Goal: Communication & Community: Ask a question

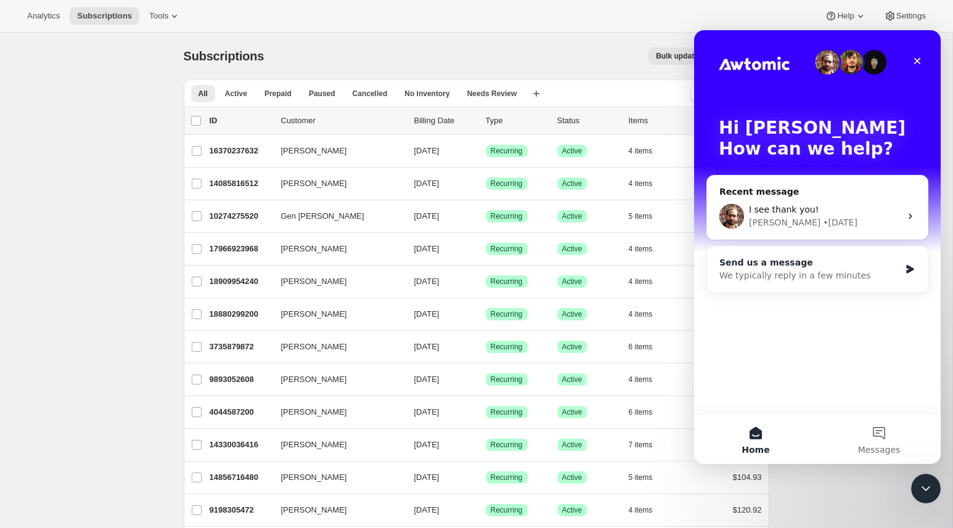
click at [866, 278] on div "We typically reply in a few minutes" at bounding box center [809, 275] width 181 height 13
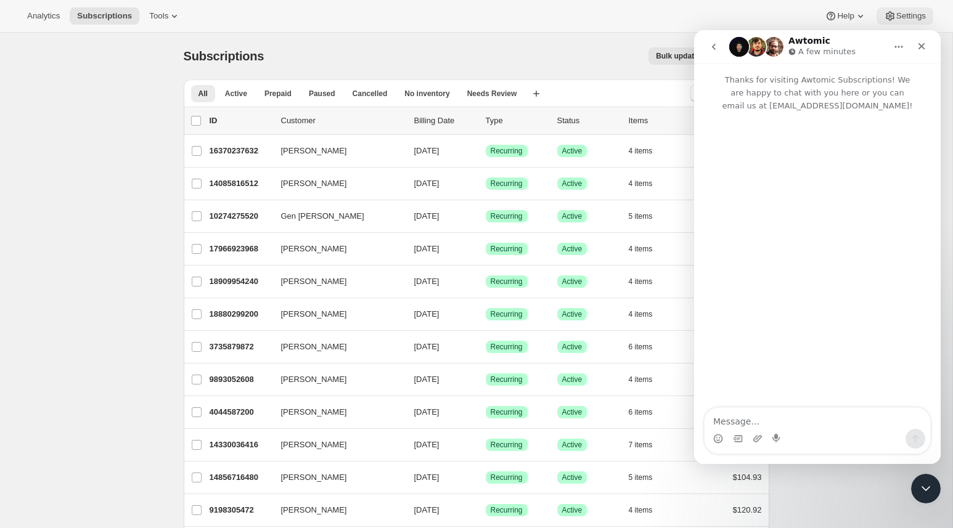
click at [924, 17] on span "Settings" at bounding box center [911, 16] width 30 height 10
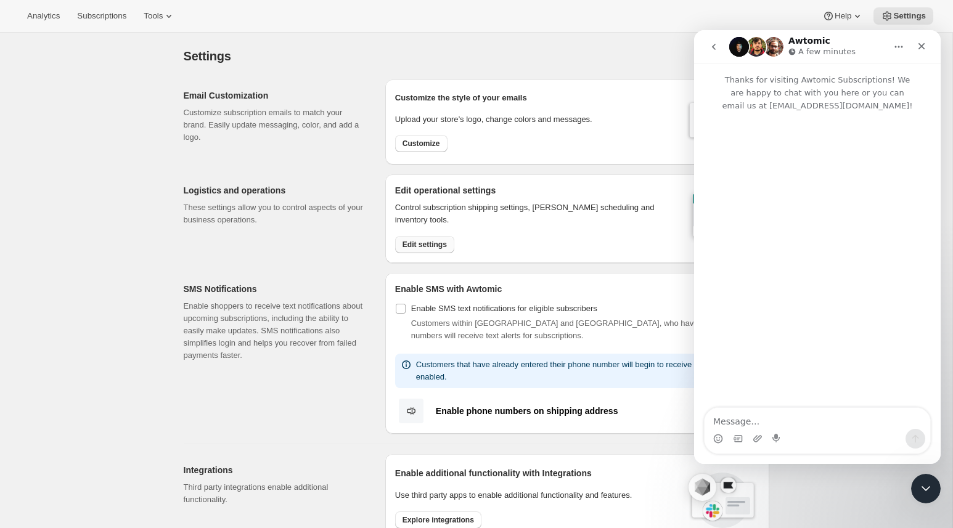
click at [421, 250] on button "Edit settings" at bounding box center [424, 244] width 59 height 17
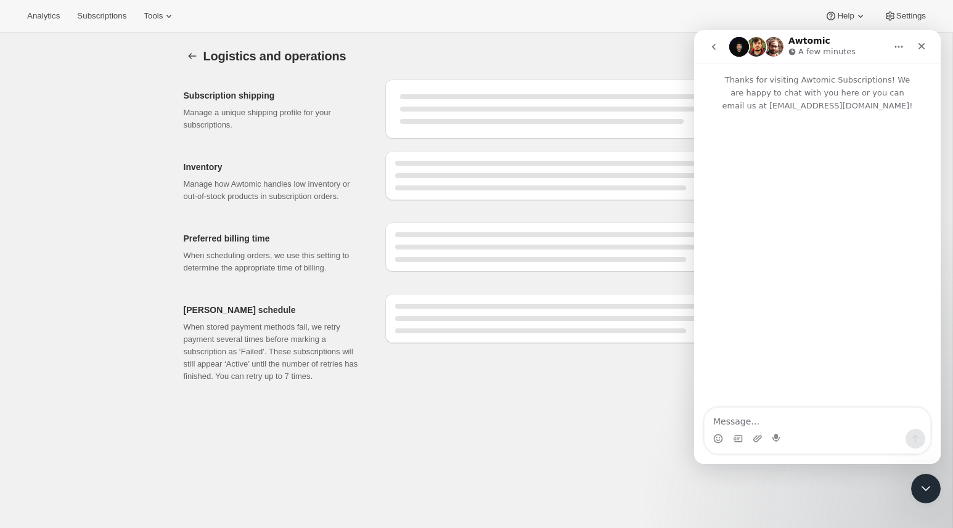
select select "09:00"
select select "PM"
select select "DAY"
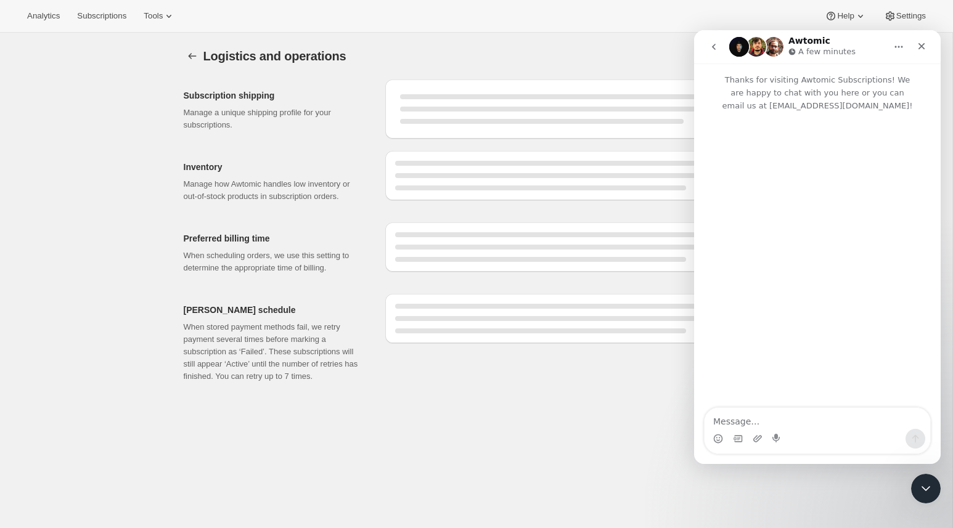
select select "DAY"
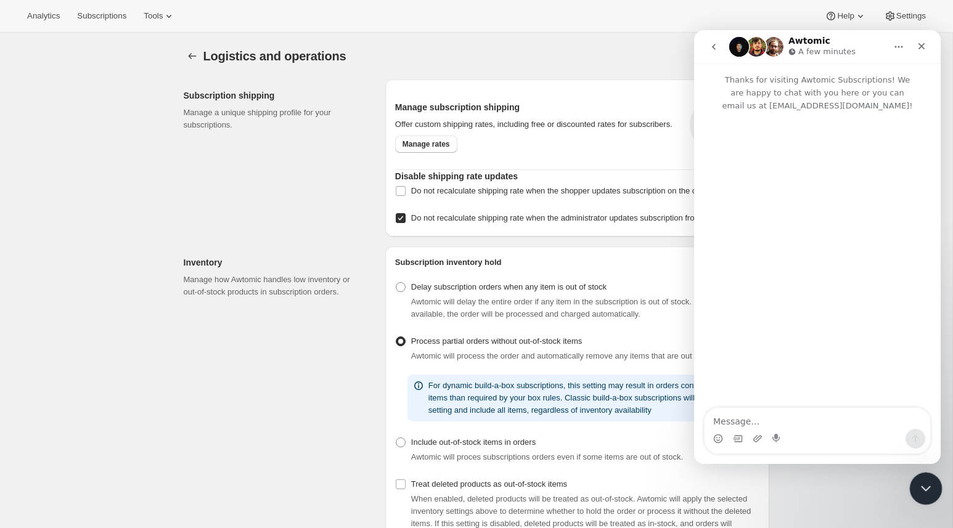
click at [924, 490] on icon "Close Intercom Messenger" at bounding box center [923, 486] width 15 height 15
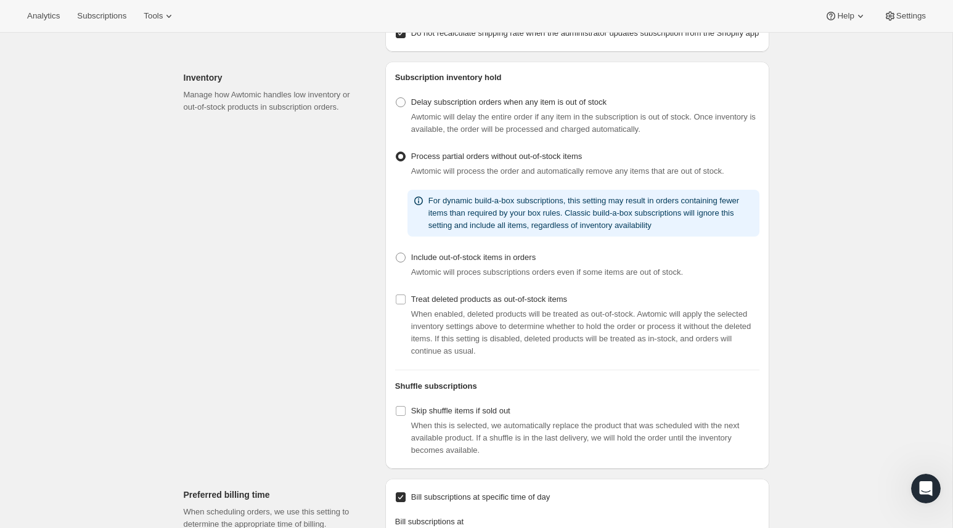
scroll to position [182, 0]
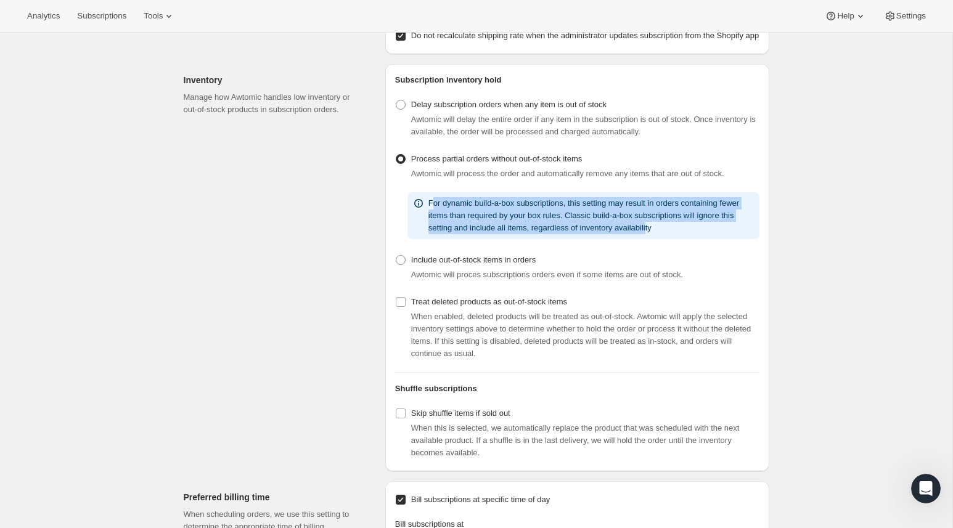
drag, startPoint x: 434, startPoint y: 227, endPoint x: 702, endPoint y: 252, distance: 269.2
click at [702, 234] on p "For dynamic build-a-box subscriptions, this setting may result in orders contai…" at bounding box center [591, 215] width 326 height 37
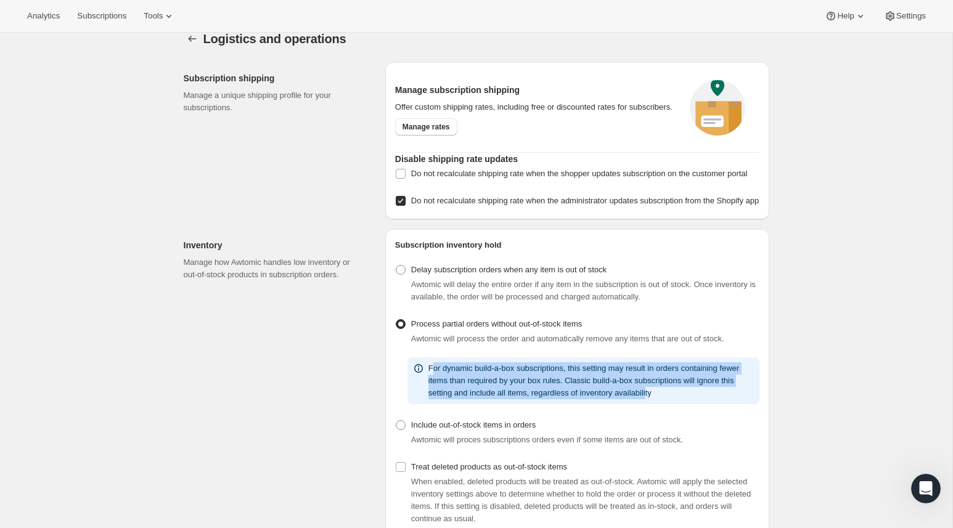
scroll to position [0, 0]
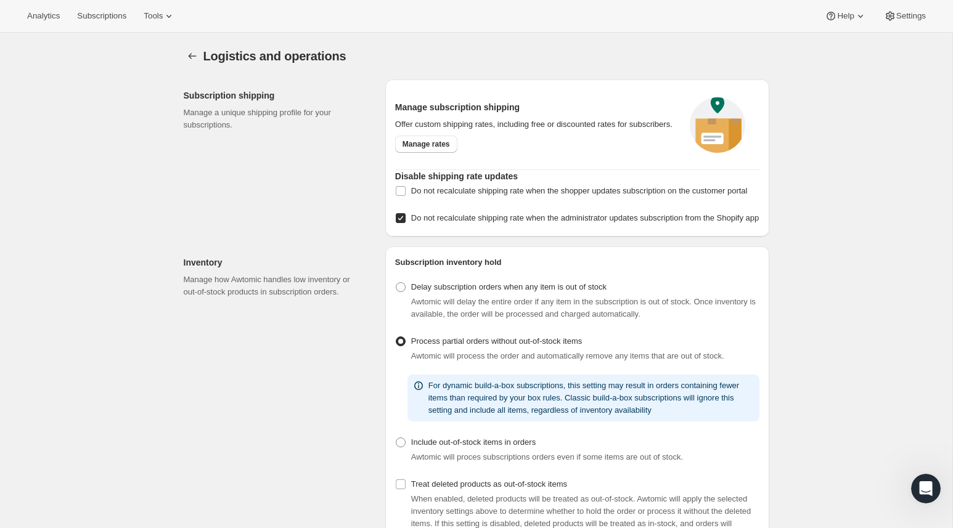
click at [842, 306] on div "Logistics and operations. This page is ready Logistics and operations Subscript…" at bounding box center [476, 529] width 952 height 993
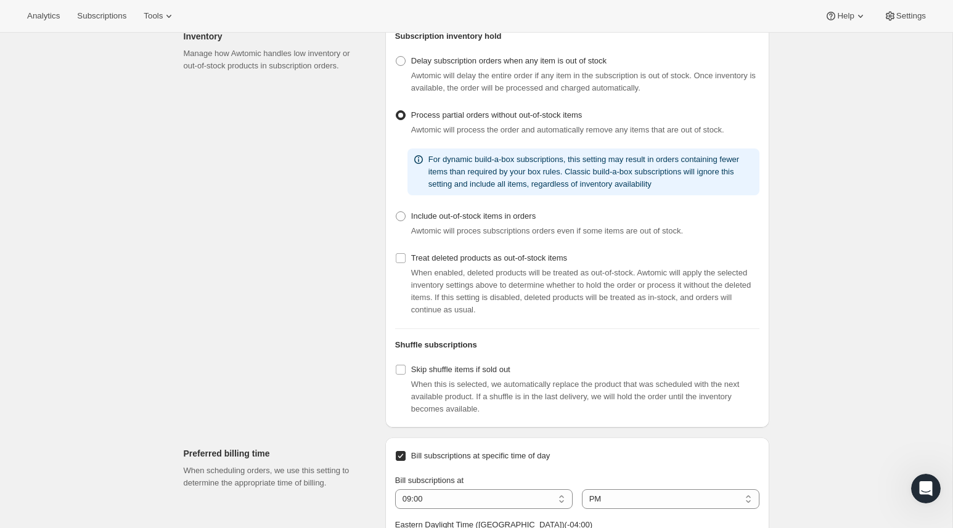
scroll to position [225, 0]
click at [934, 485] on div "Open Intercom Messenger" at bounding box center [923, 486] width 41 height 41
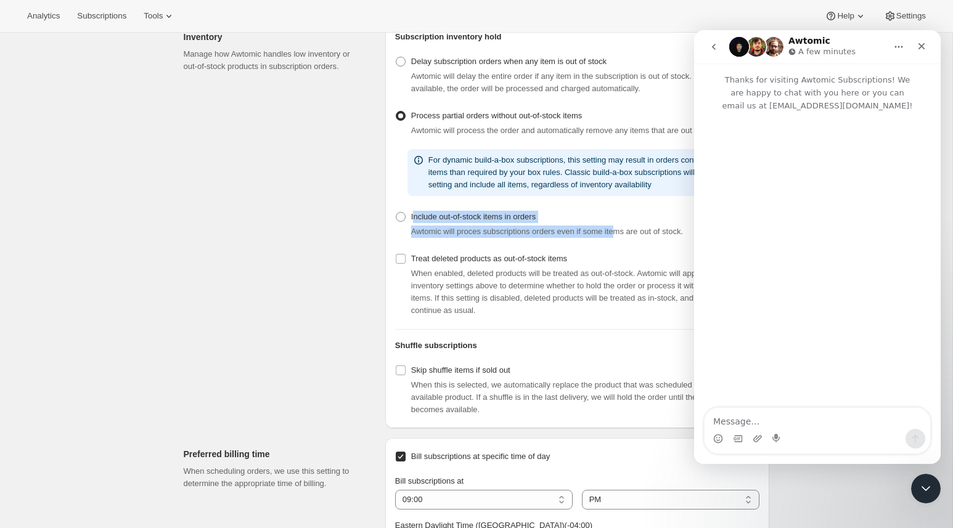
drag, startPoint x: 413, startPoint y: 238, endPoint x: 628, endPoint y: 250, distance: 215.3
click at [628, 238] on div "Include out-of-stock items in orders Awtomic will proces subscriptions orders e…" at bounding box center [577, 223] width 364 height 30
click at [925, 484] on icon "Close Intercom Messenger" at bounding box center [923, 486] width 15 height 15
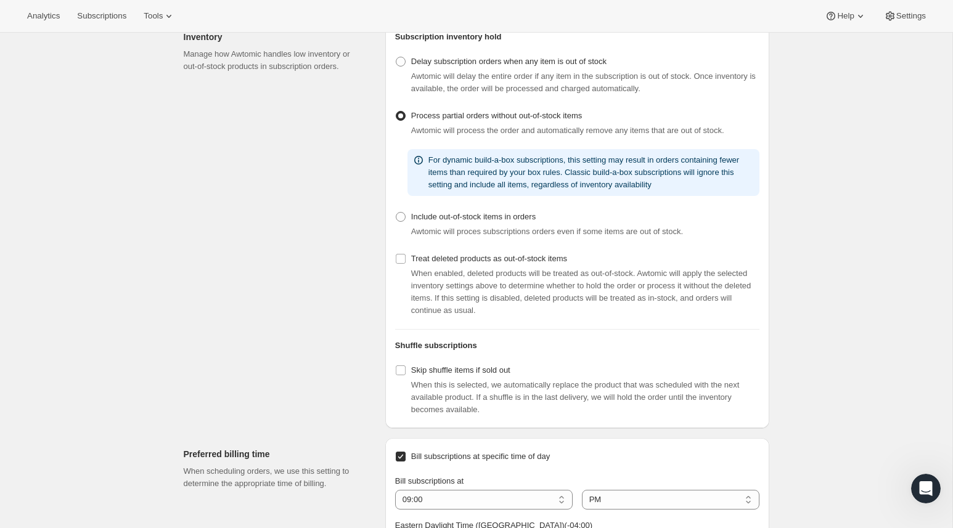
click at [734, 275] on div "Treat deleted products as out-of-stock items When enabled, deleted products wil…" at bounding box center [577, 283] width 364 height 67
drag, startPoint x: 720, startPoint y: 254, endPoint x: 412, endPoint y: 240, distance: 308.4
click at [412, 238] on div "Include out-of-stock items in orders Awtomic will proces subscriptions orders e…" at bounding box center [577, 223] width 364 height 30
copy div "Include out-of-stock items in orders Awtomic will proces subscriptions orders e…"
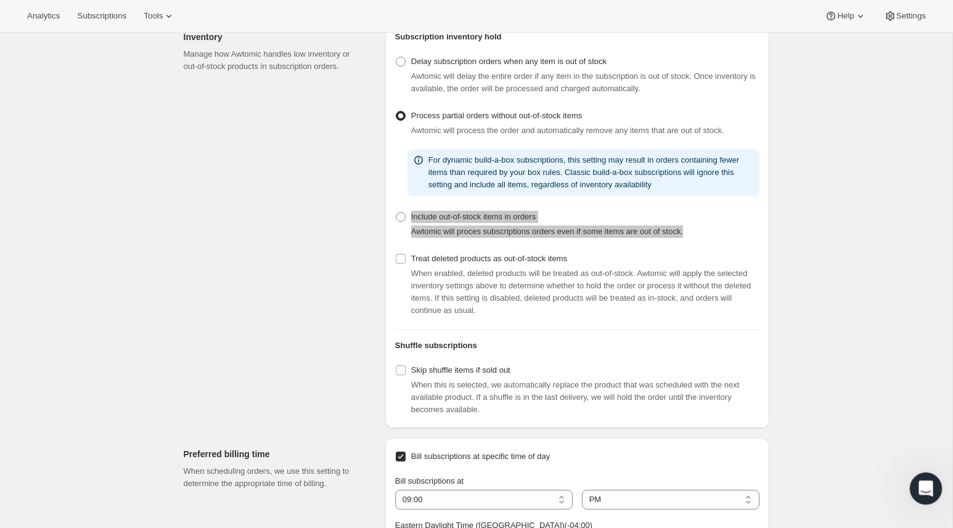
click at [912, 489] on div "Open Intercom Messenger" at bounding box center [923, 486] width 41 height 41
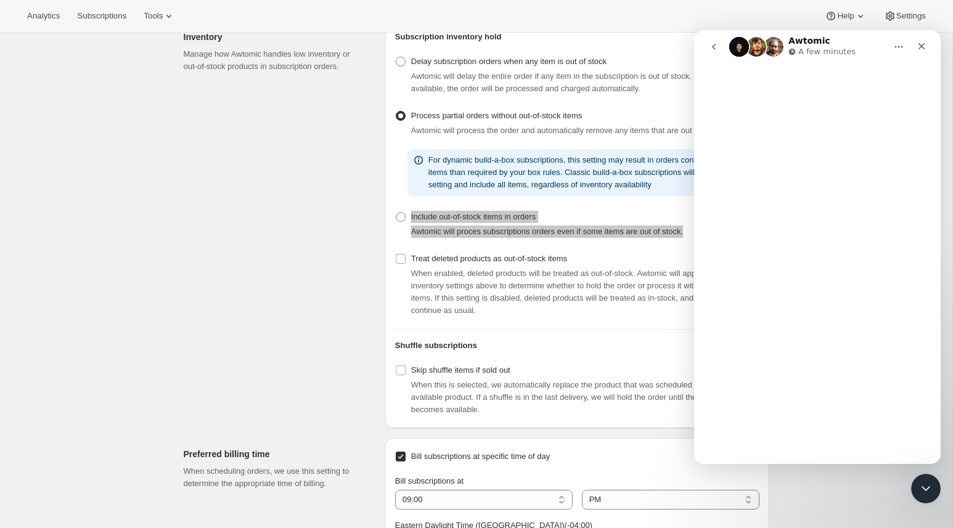
click at [754, 405] on div "Intercom messenger" at bounding box center [817, 263] width 246 height 400
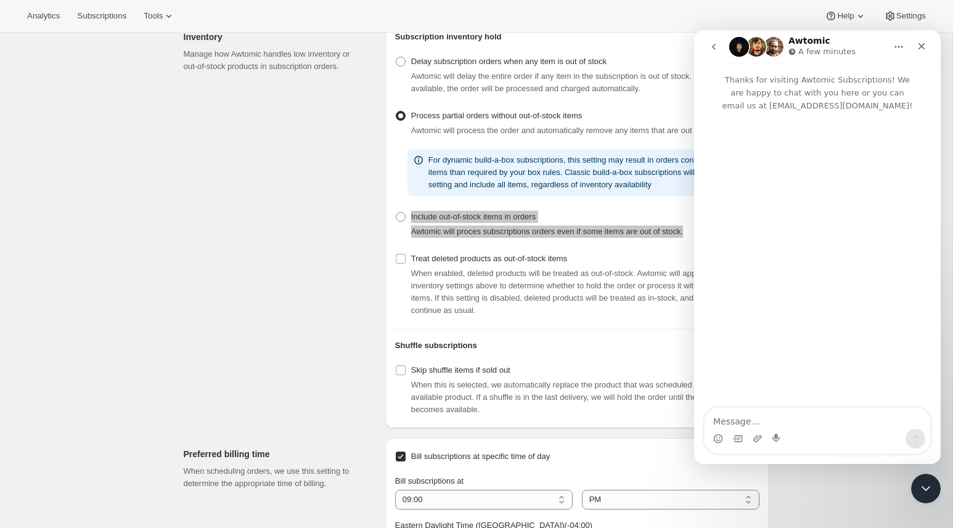
click at [782, 397] on div "Intercom messenger" at bounding box center [817, 260] width 246 height 297
click at [771, 423] on textarea "Message…" at bounding box center [816, 418] width 225 height 21
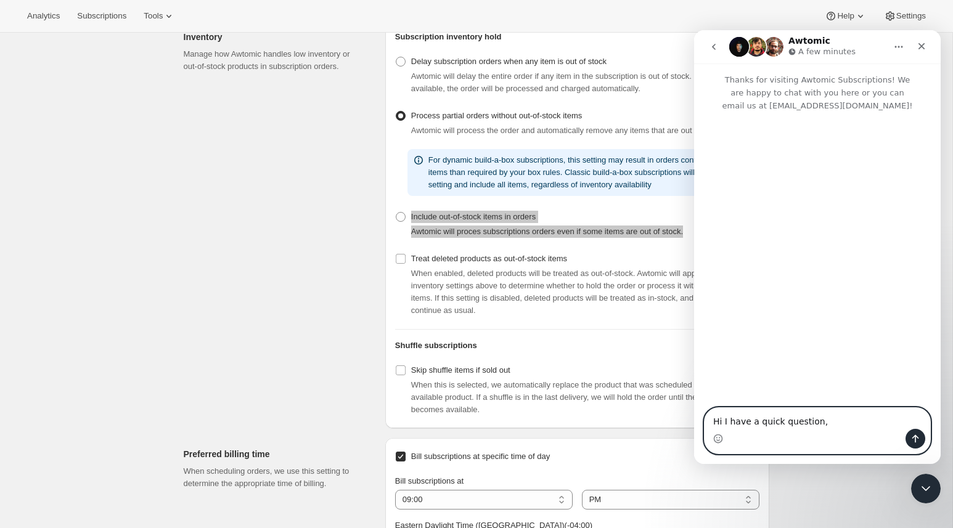
paste textarea "Include out-of-stock items in orders Awtomic will proces subscriptions orders e…"
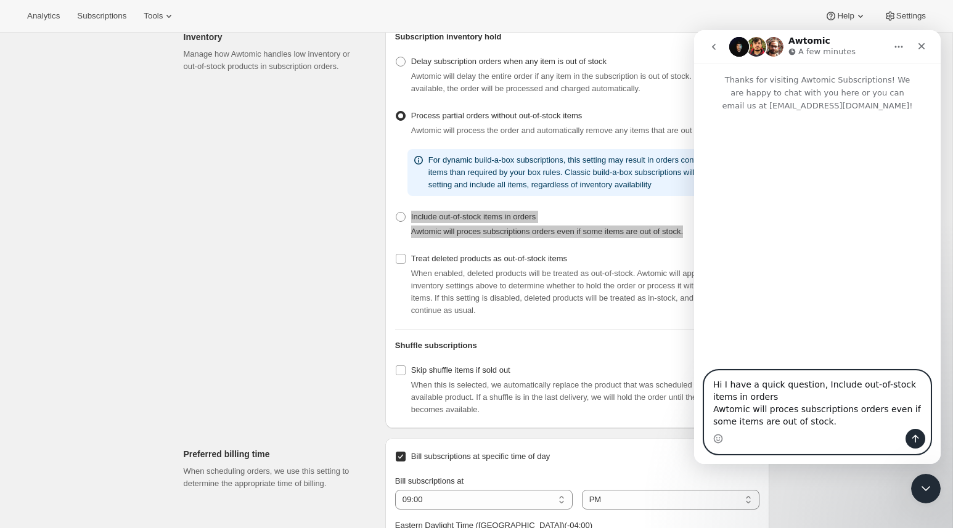
drag, startPoint x: 712, startPoint y: 407, endPoint x: 852, endPoint y: 418, distance: 140.3
click at [852, 418] on textarea "Hi I have a quick question, Include out-of-stock items in orders Awtomic will p…" at bounding box center [816, 400] width 225 height 58
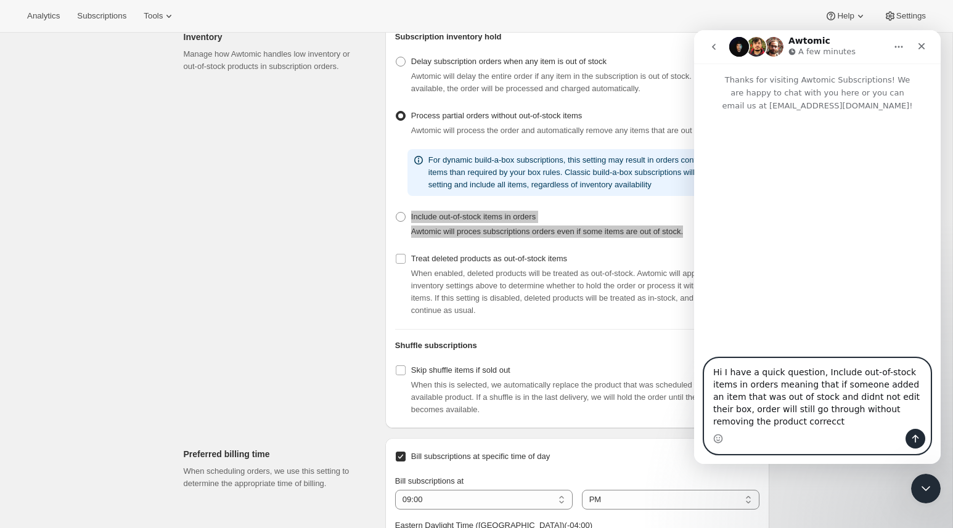
type textarea "Hi I have a quick question, Include out-of-stock items in orders meaning that i…"
drag, startPoint x: 813, startPoint y: 421, endPoint x: 635, endPoint y: 333, distance: 198.9
click at [694, 333] on html "Awtomic A few minutes Thanks for visiting Awtomic Subscriptions! We are happy t…" at bounding box center [817, 247] width 246 height 434
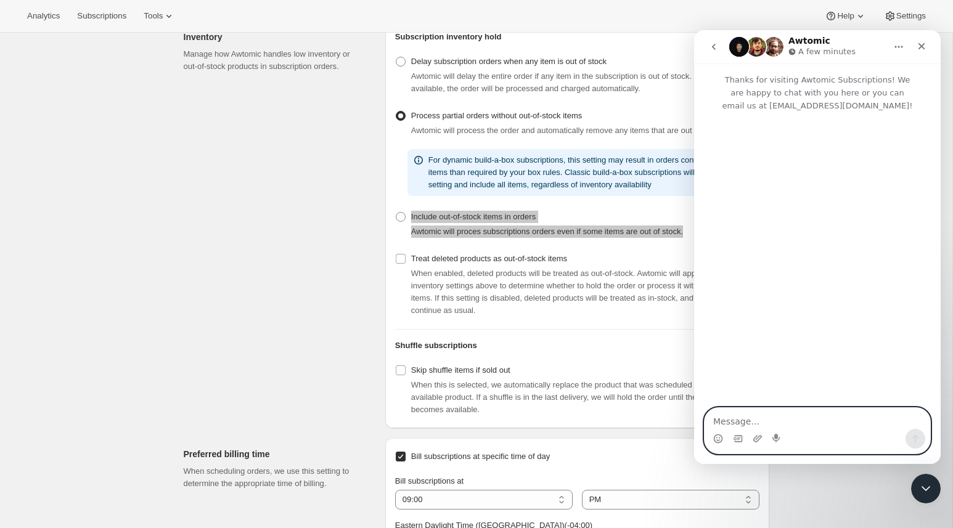
paste textarea "Hi, quick question — does “Include out-of-stock items in orders” mean that if a…"
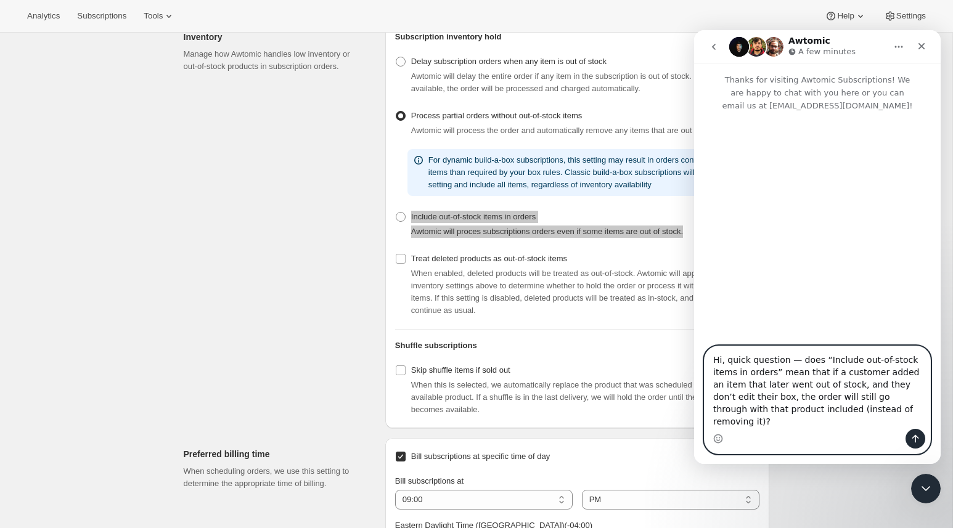
click at [797, 372] on textarea "Hi, quick question — does “Include out-of-stock items in orders” mean that if a…" at bounding box center [816, 387] width 225 height 83
type textarea "Hi, quick question. Does “Include out-of-stock items in orders” mean that if a …"
click at [914, 433] on button "Send a message…" at bounding box center [915, 439] width 20 height 20
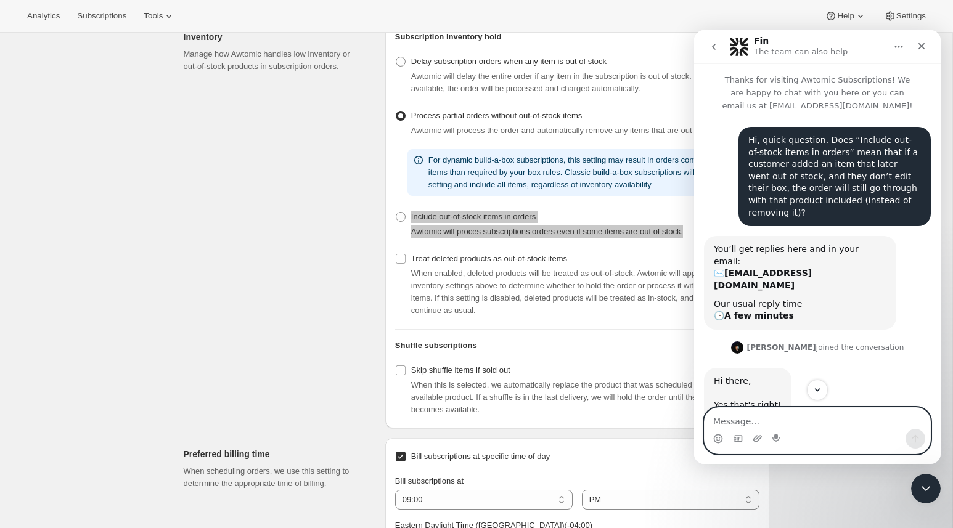
scroll to position [88, 0]
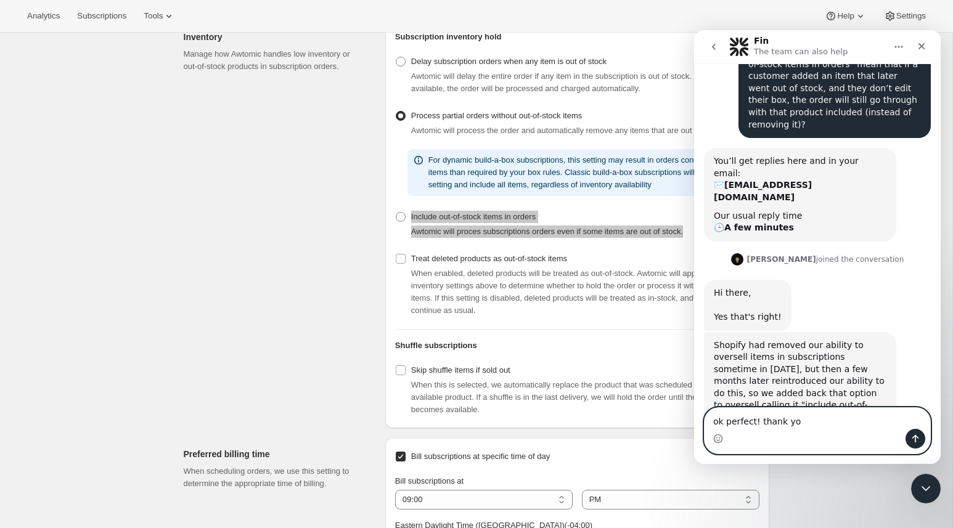
type textarea "ok perfect! thank you"
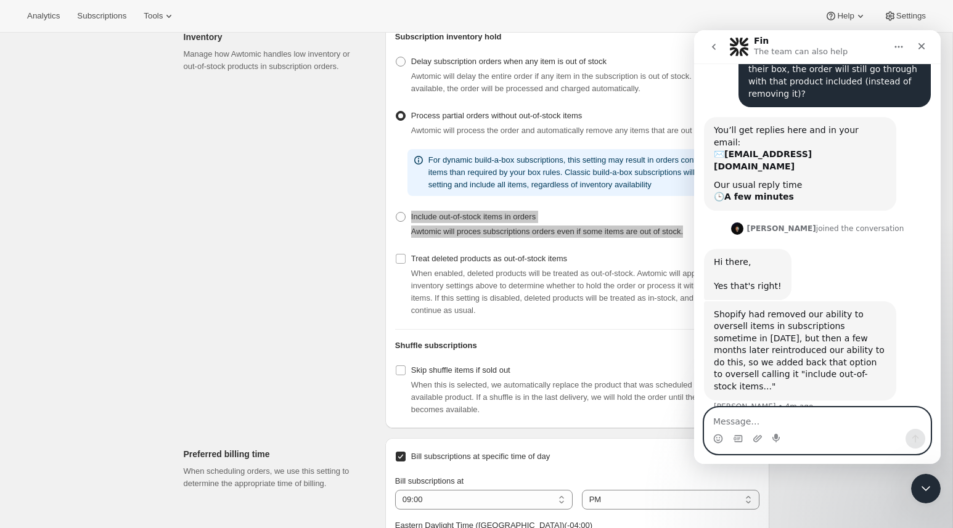
scroll to position [125, 0]
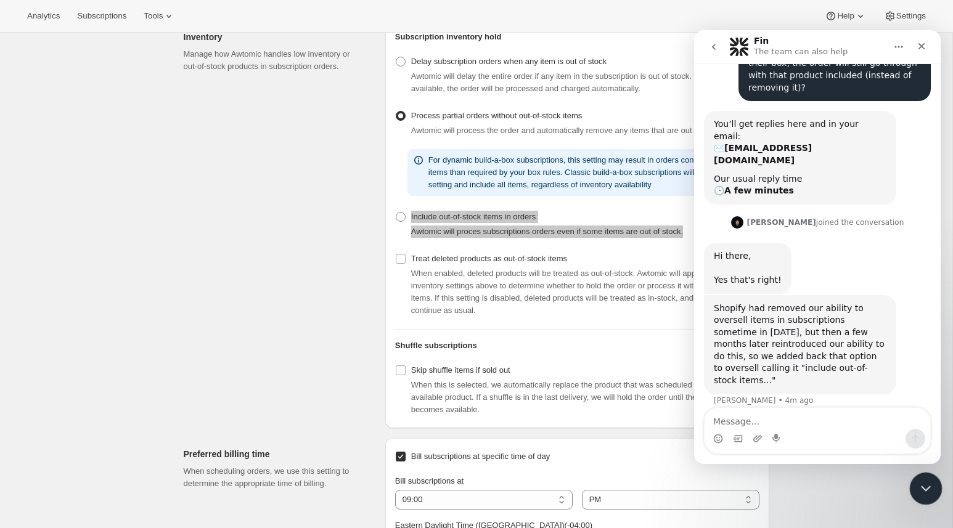
click at [922, 492] on icon "Close Intercom Messenger" at bounding box center [923, 486] width 15 height 15
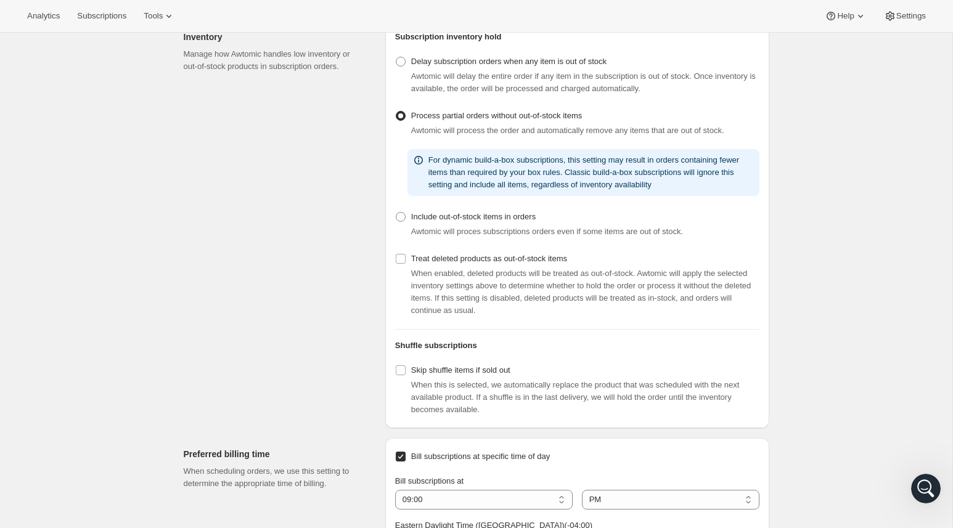
click at [156, 303] on div "Logistics and operations. This page is ready Logistics and operations Subscript…" at bounding box center [476, 303] width 952 height 993
click at [83, 129] on div "Logistics and operations. This page is ready Logistics and operations Subscript…" at bounding box center [476, 303] width 952 height 993
copy span "out-of-stock items in orders"
drag, startPoint x: 572, startPoint y: 246, endPoint x: 442, endPoint y: 241, distance: 130.1
click at [442, 238] on div "Include out-of-stock items in orders Awtomic will proces subscriptions orders e…" at bounding box center [577, 223] width 364 height 30
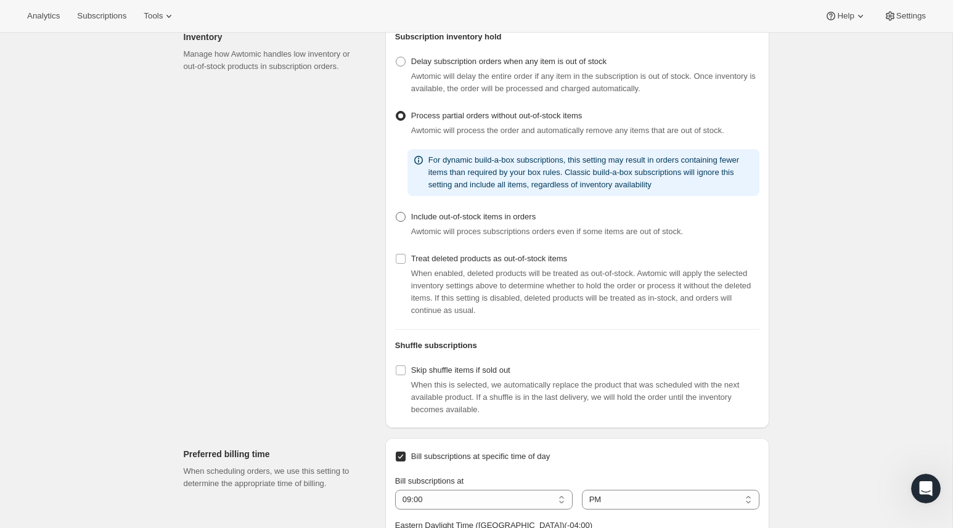
click at [403, 222] on span at bounding box center [401, 217] width 10 height 10
click at [396, 213] on input "Include out-of-stock items in orders" at bounding box center [396, 212] width 1 height 1
radio input "true"
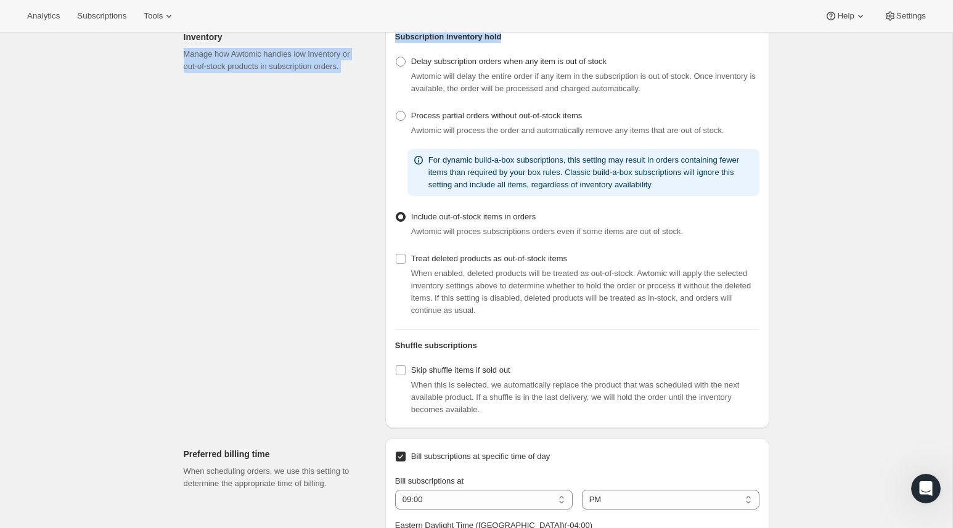
drag, startPoint x: 513, startPoint y: 60, endPoint x: 354, endPoint y: 60, distance: 159.0
click at [353, 60] on div "Inventory Manage how Awtomic handles low inventory or out-of-stock products in …" at bounding box center [471, 219] width 595 height 417
copy div "Manage how Awtomic handles low inventory or out-of-stock products in subscripti…"
click at [286, 236] on div "Inventory Manage how Awtomic handles low inventory or out-of-stock products in …" at bounding box center [280, 224] width 192 height 407
drag, startPoint x: 396, startPoint y: 58, endPoint x: 511, endPoint y: 58, distance: 115.2
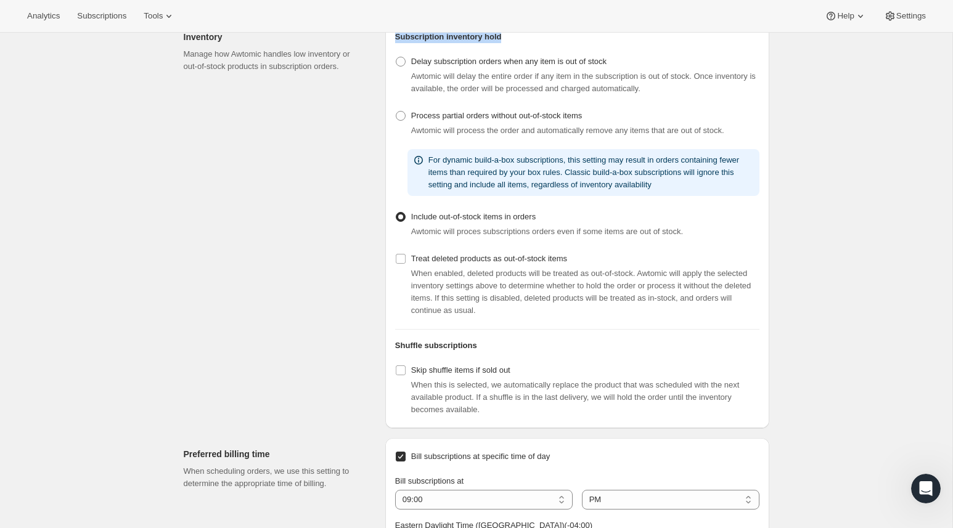
click at [511, 43] on h2 "Subscription inventory hold" at bounding box center [577, 37] width 364 height 12
copy h2 "Subscription inventory hold"
copy span "Process partial orders without out-of-stock items"
drag, startPoint x: 612, startPoint y: 140, endPoint x: 411, endPoint y: 145, distance: 201.5
click at [410, 137] on div "Process partial orders without out-of-stock items Awtomic will process the orde…" at bounding box center [577, 122] width 364 height 30
